Goal: Communication & Community: Share content

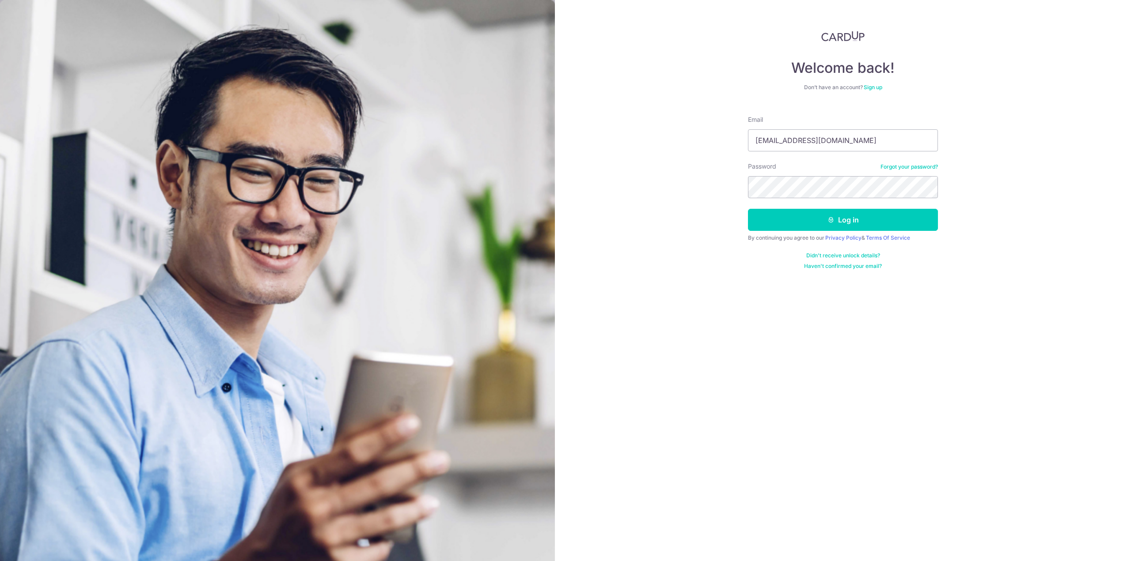
click at [748, 209] on button "Log in" at bounding box center [843, 220] width 190 height 22
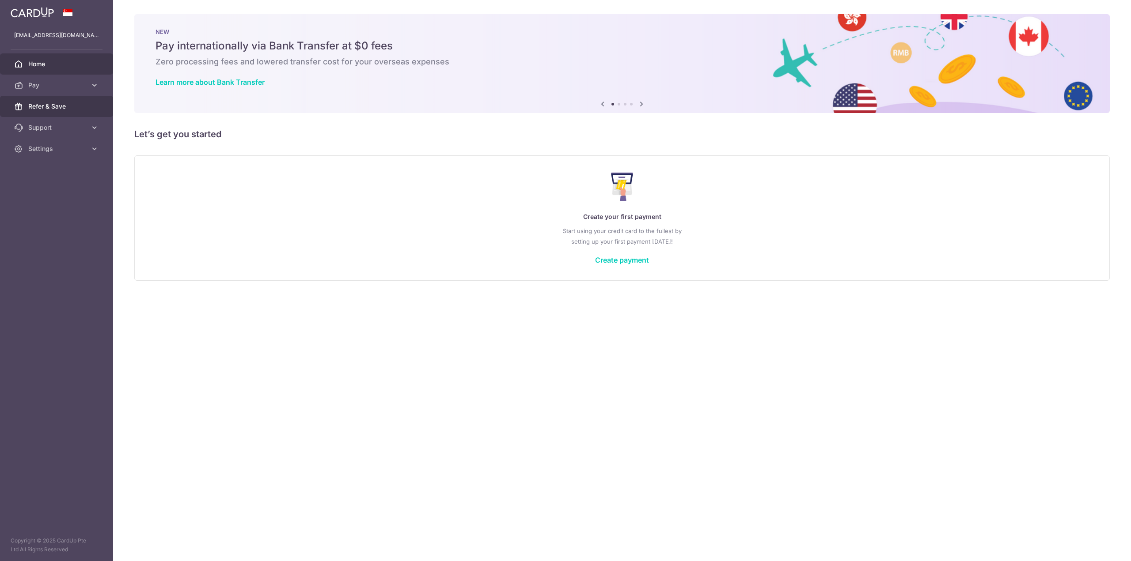
click at [61, 104] on span "Refer & Save" at bounding box center [57, 106] width 58 height 9
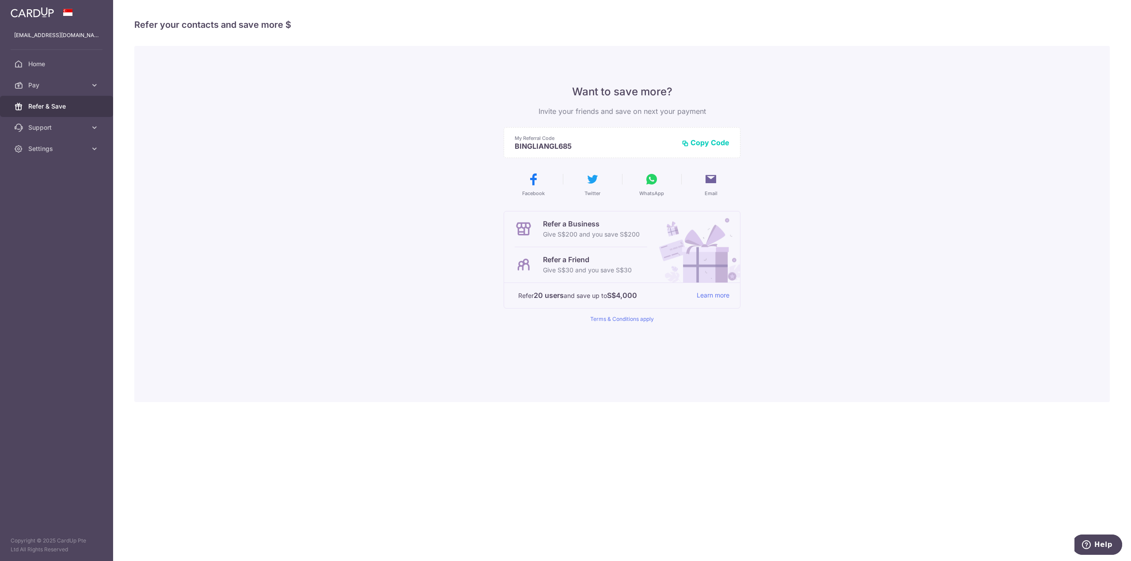
click at [709, 143] on button "Copy Code" at bounding box center [705, 142] width 48 height 9
click at [273, 147] on div "Want to save more? Invite your friends and save on next your payment My Referra…" at bounding box center [621, 224] width 975 height 356
click at [97, 89] on icon at bounding box center [94, 85] width 9 height 9
click at [238, 91] on div "Want to save more? Invite your friends and save on next your payment My Referra…" at bounding box center [621, 224] width 975 height 356
click at [249, 193] on div "Want to save more? Invite your friends and save on next your payment My Referra…" at bounding box center [621, 224] width 975 height 356
